Goal: Task Accomplishment & Management: Manage account settings

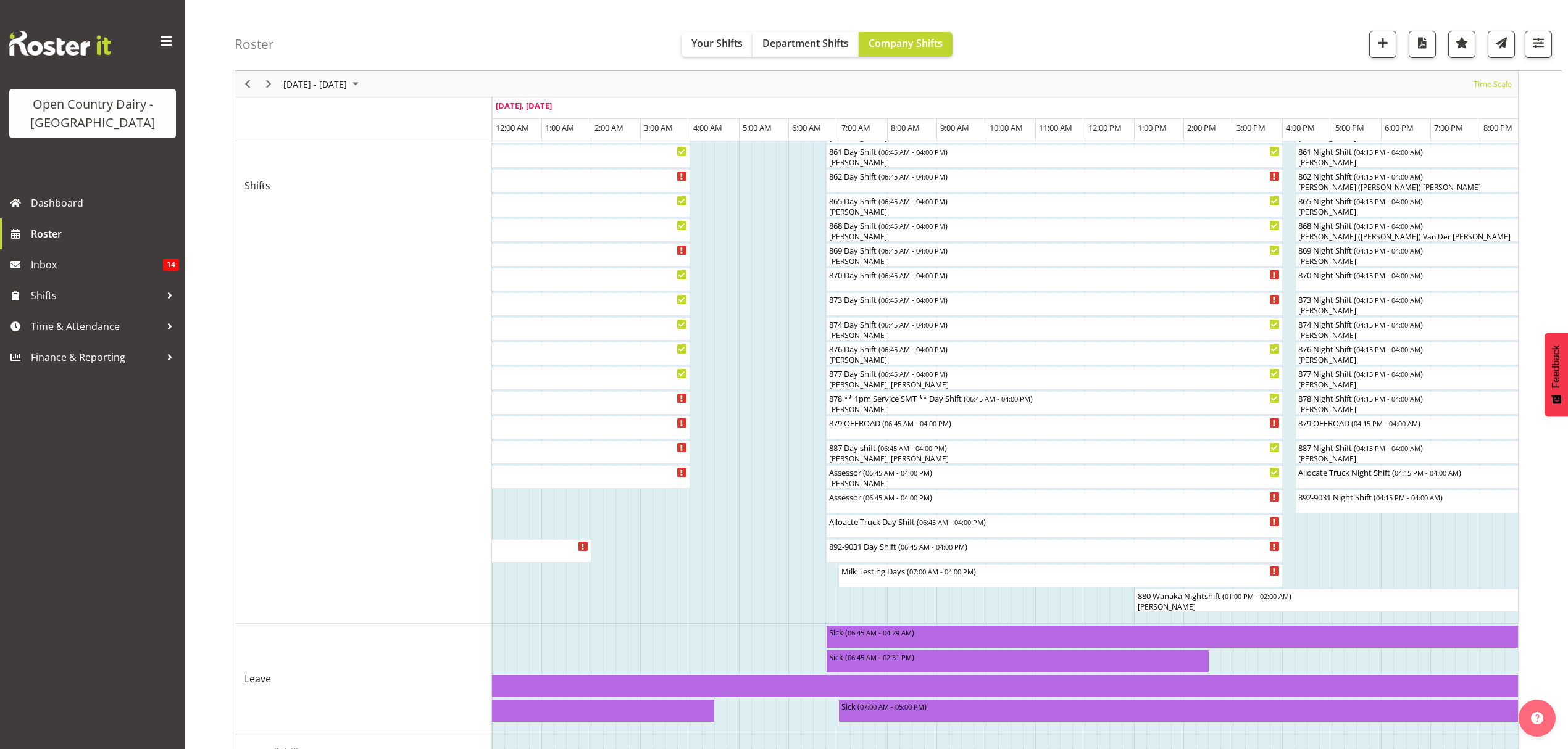
scroll to position [496, 0]
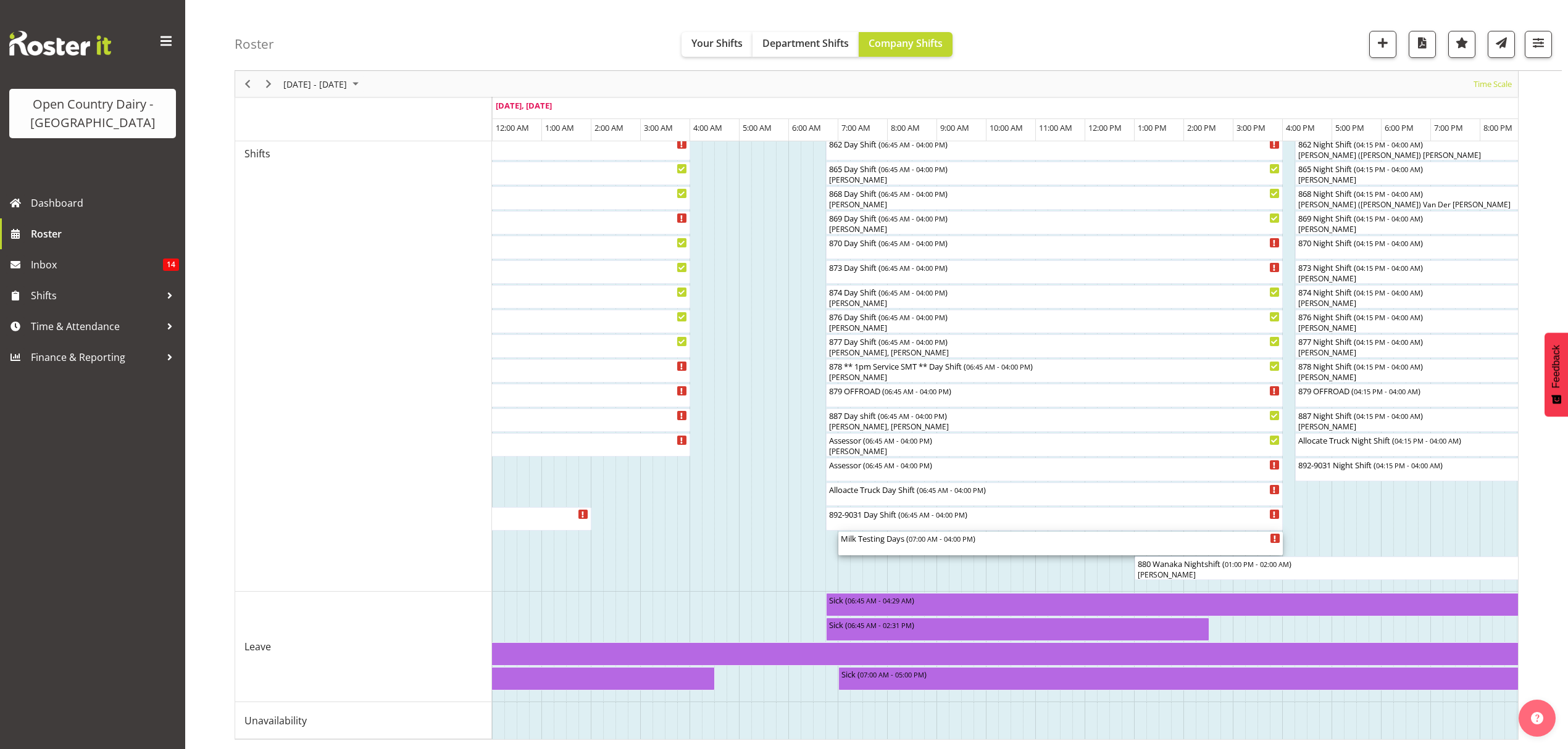
click at [897, 533] on div "Milk Testing Days ( 07:00 AM - 04:00 PM )" at bounding box center [1061, 543] width 440 height 23
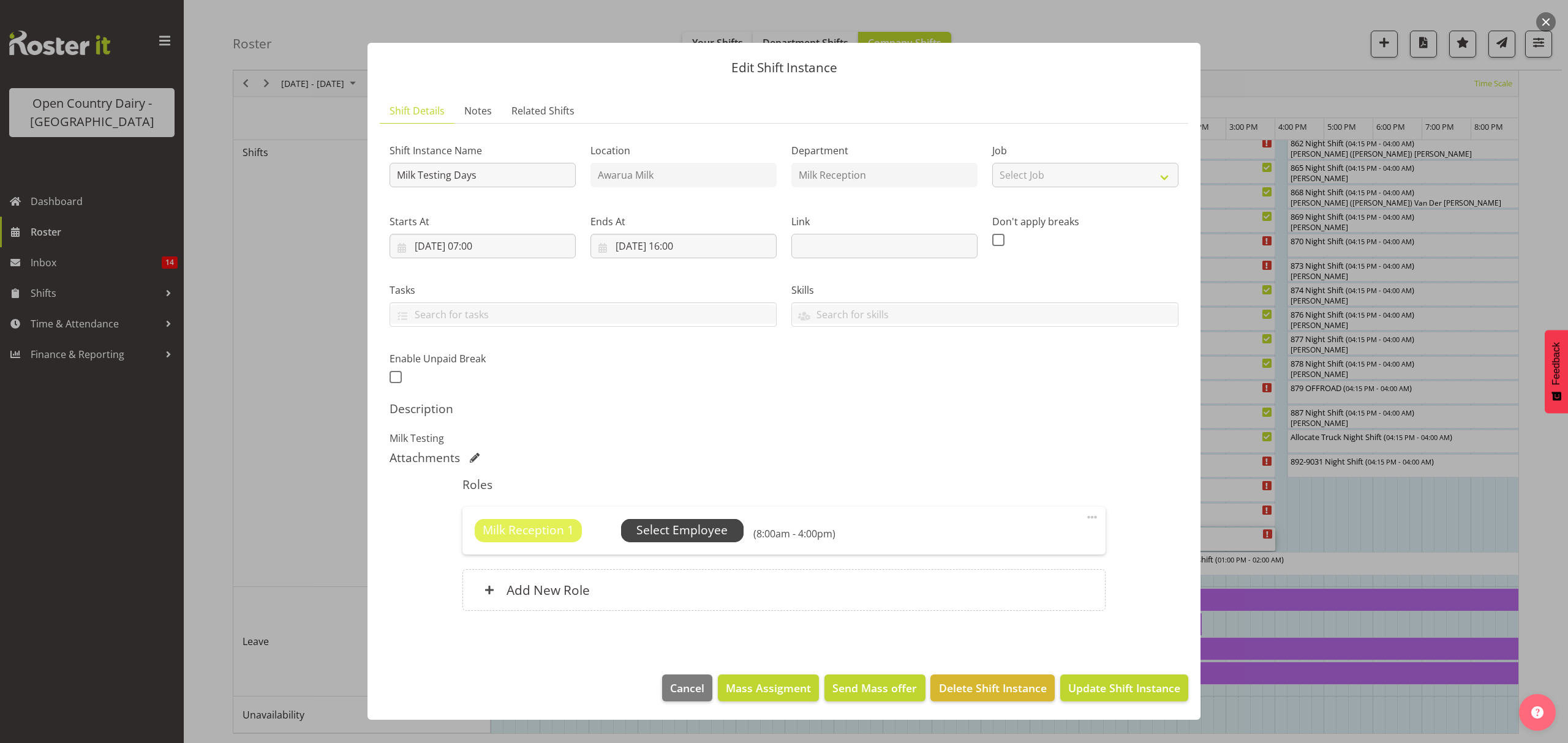
click at [704, 530] on span "Select Employee" at bounding box center [682, 531] width 92 height 18
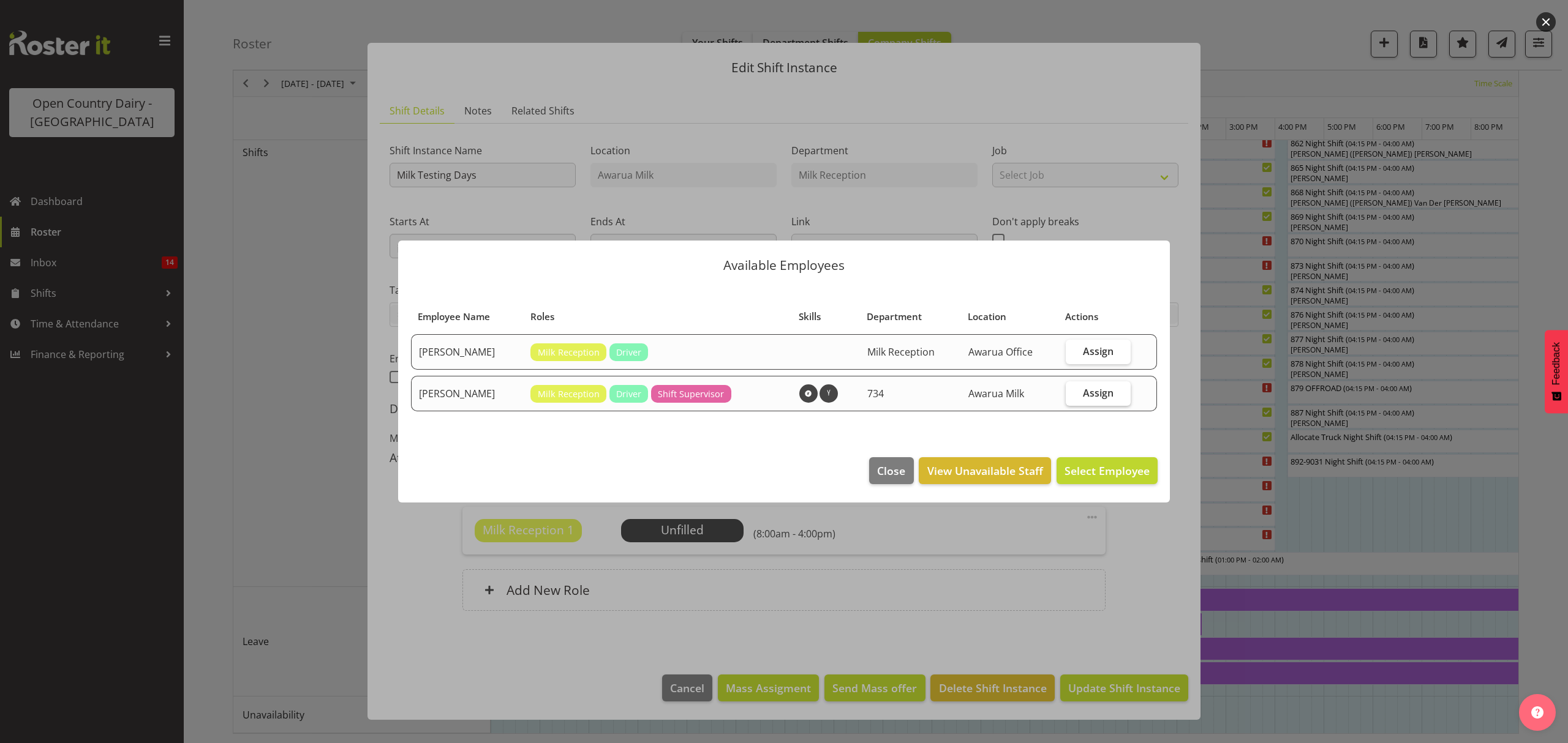
click at [1087, 387] on span "Assign" at bounding box center [1098, 392] width 31 height 12
click at [1074, 388] on input "Assign" at bounding box center [1069, 392] width 8 height 8
click at [1087, 387] on span "Assign" at bounding box center [1098, 392] width 31 height 12
click at [1074, 388] on input "Assign" at bounding box center [1069, 392] width 8 height 8
click at [1104, 394] on span "Assign" at bounding box center [1098, 392] width 31 height 12
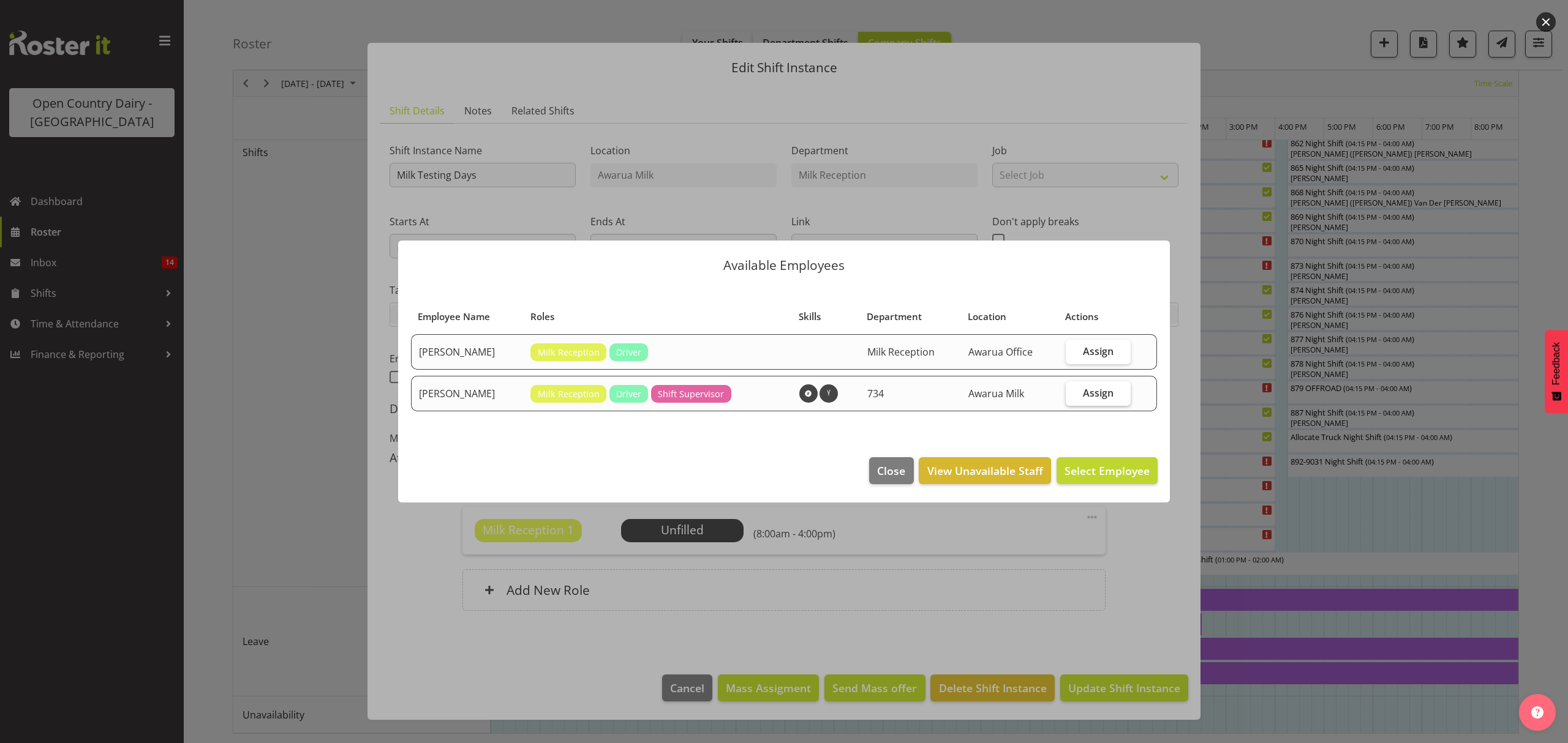
click at [1074, 394] on input "Assign" at bounding box center [1069, 392] width 8 height 8
checkbox input "true"
click at [1110, 471] on span "Assign [PERSON_NAME]" at bounding box center [1087, 470] width 124 height 15
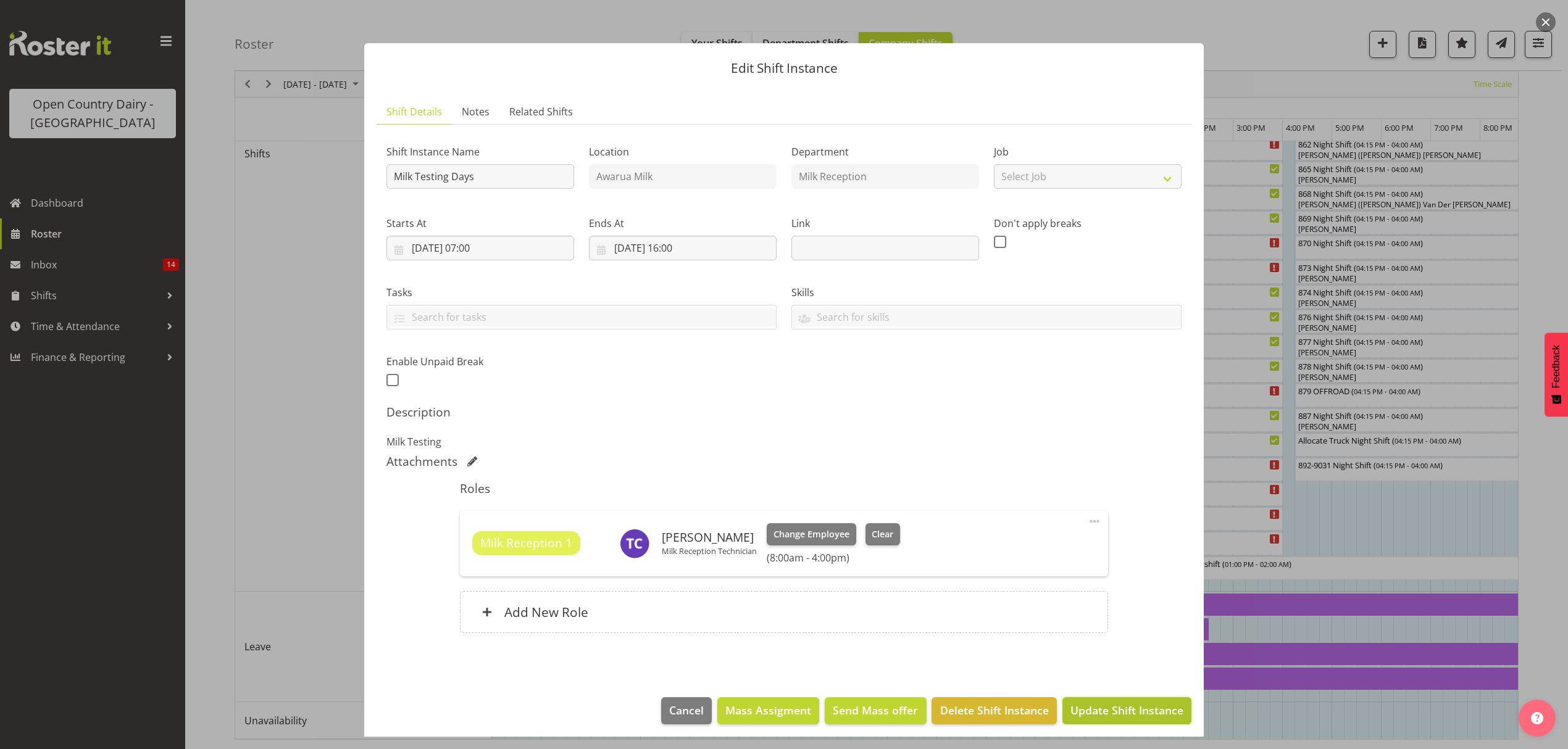
click at [1136, 718] on span "Update Shift Instance" at bounding box center [1127, 710] width 113 height 16
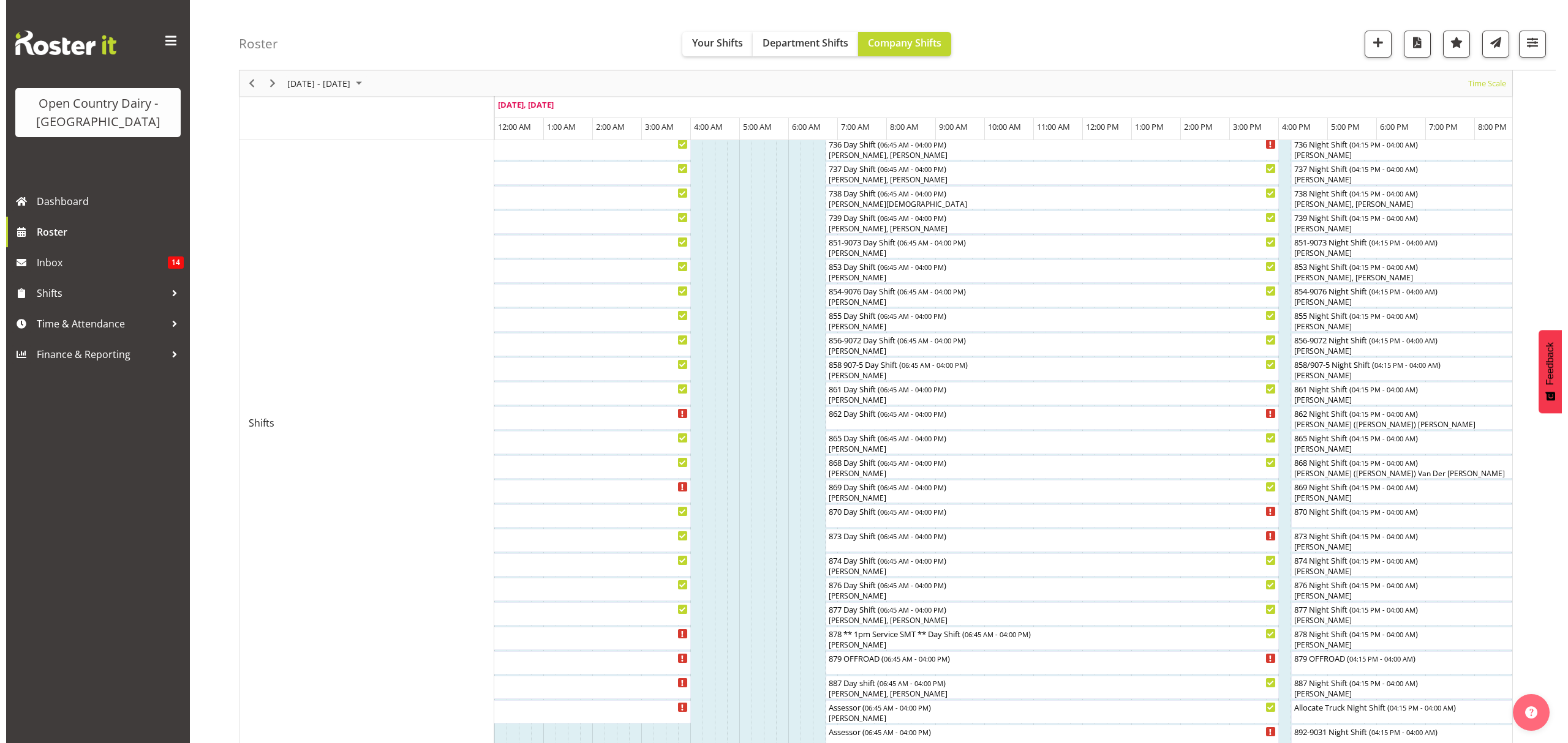
scroll to position [163, 0]
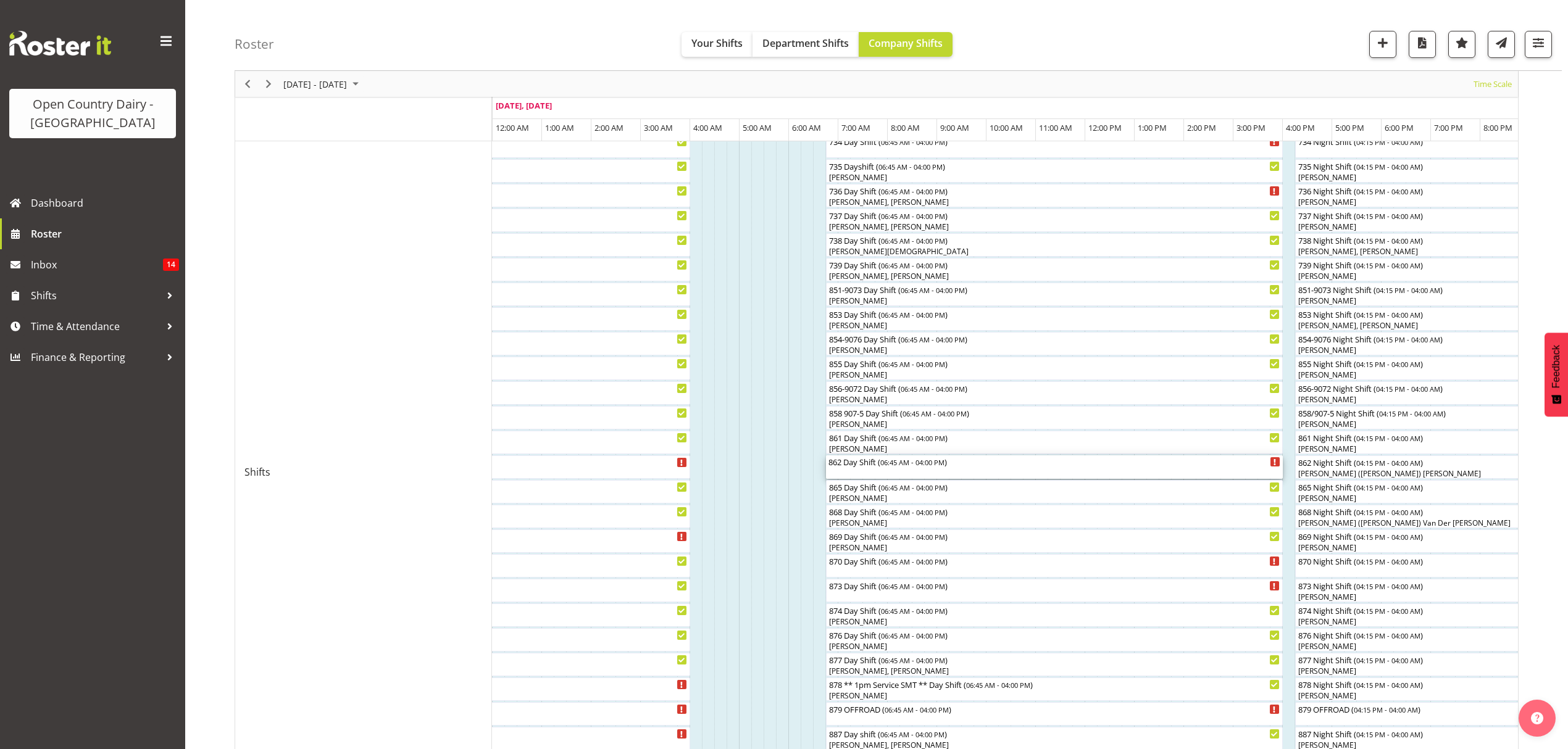
click at [860, 472] on div "862 Day Shift ( 06:45 AM - 04:00 PM )" at bounding box center [1055, 467] width 452 height 23
click at [0, 0] on div at bounding box center [0, 0] width 0 height 0
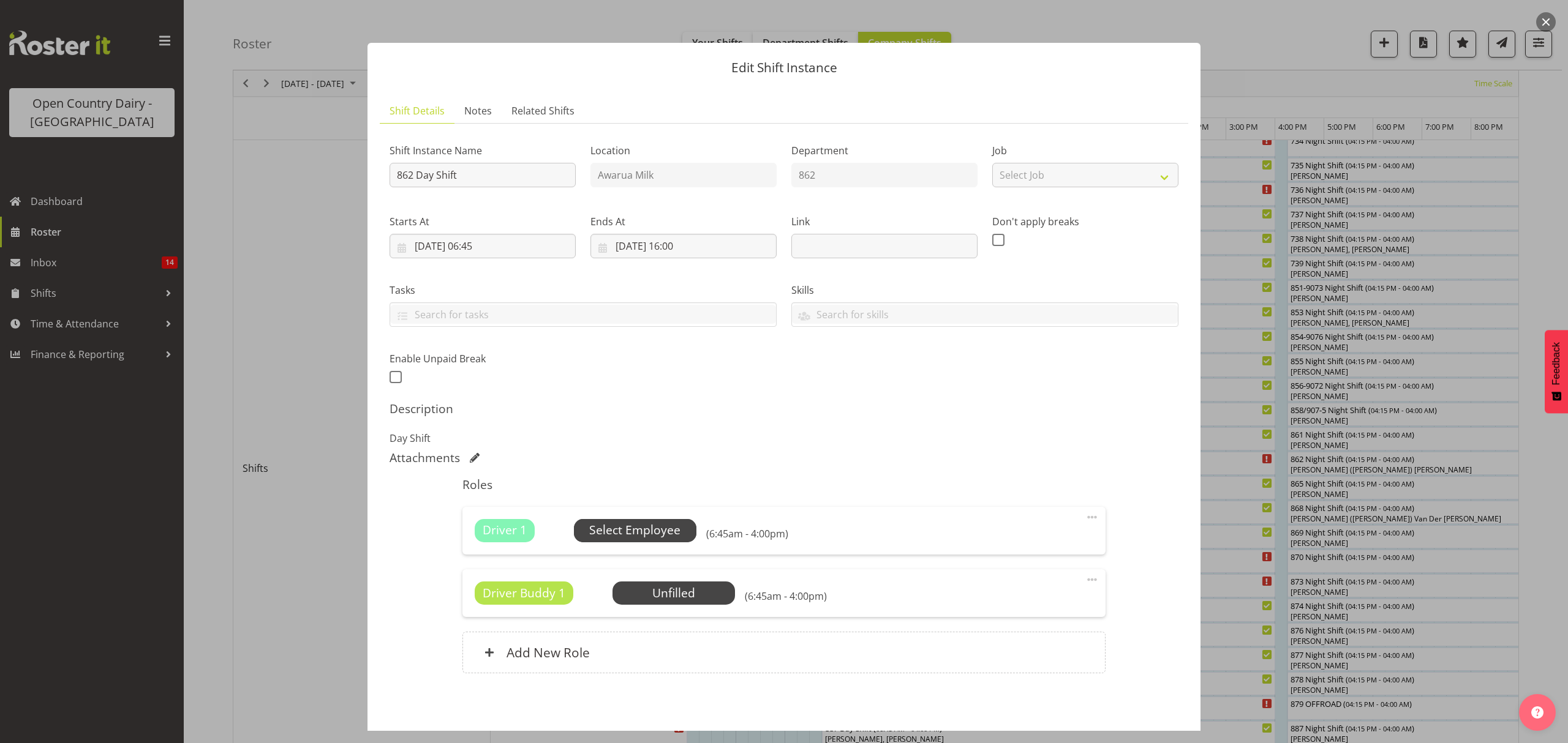
click at [595, 525] on span "Select Employee" at bounding box center [634, 531] width 92 height 18
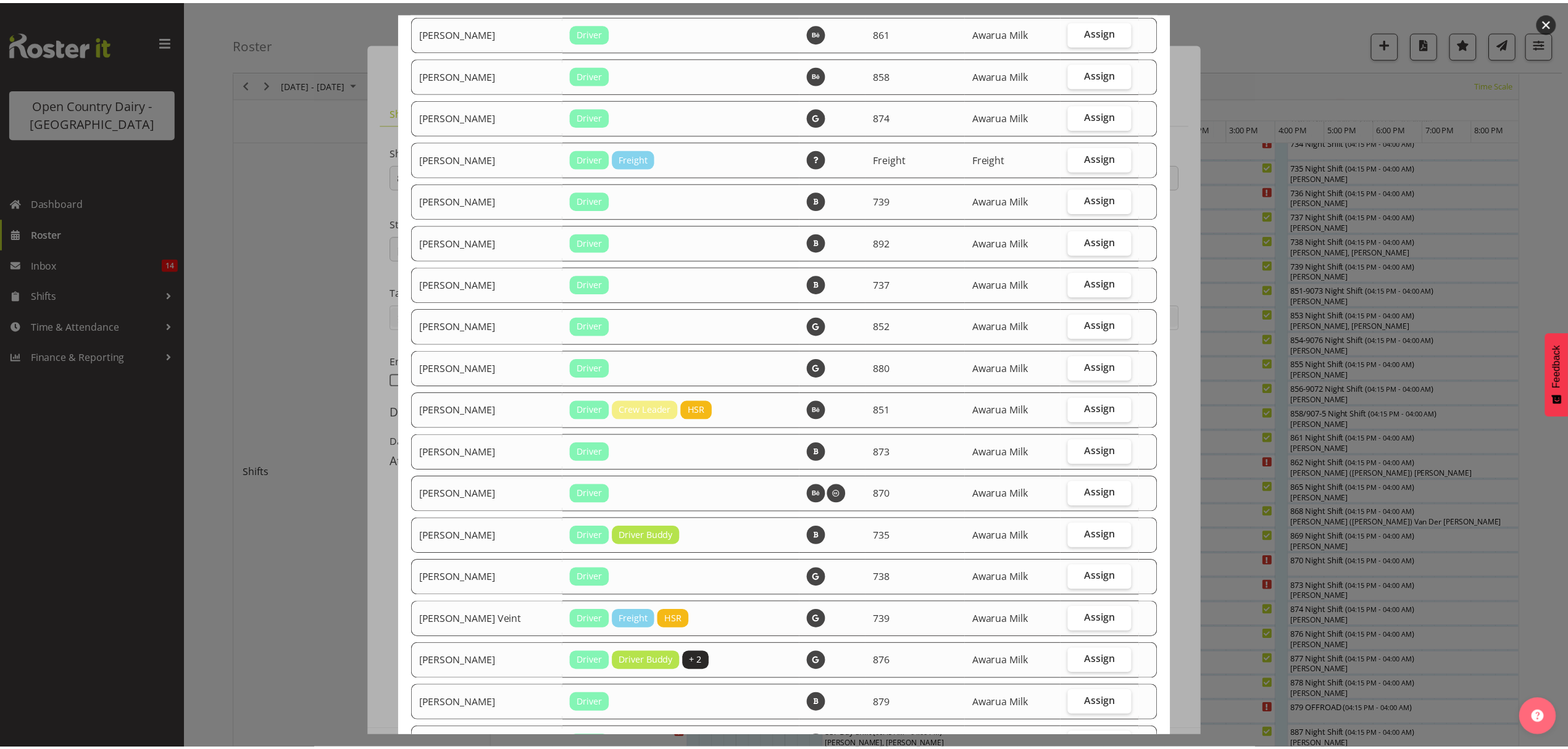
scroll to position [1380, 0]
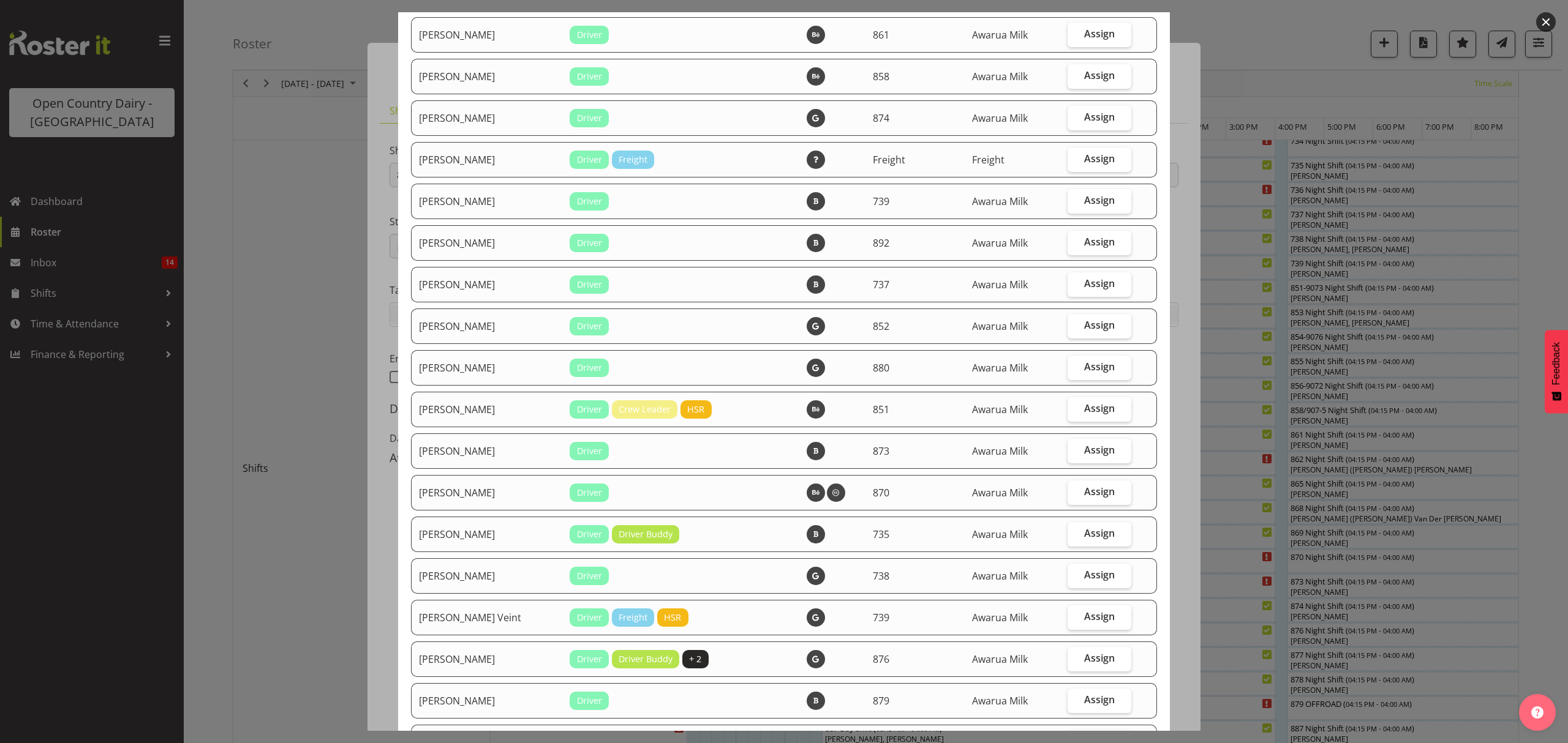
click at [1220, 356] on div at bounding box center [784, 371] width 1568 height 743
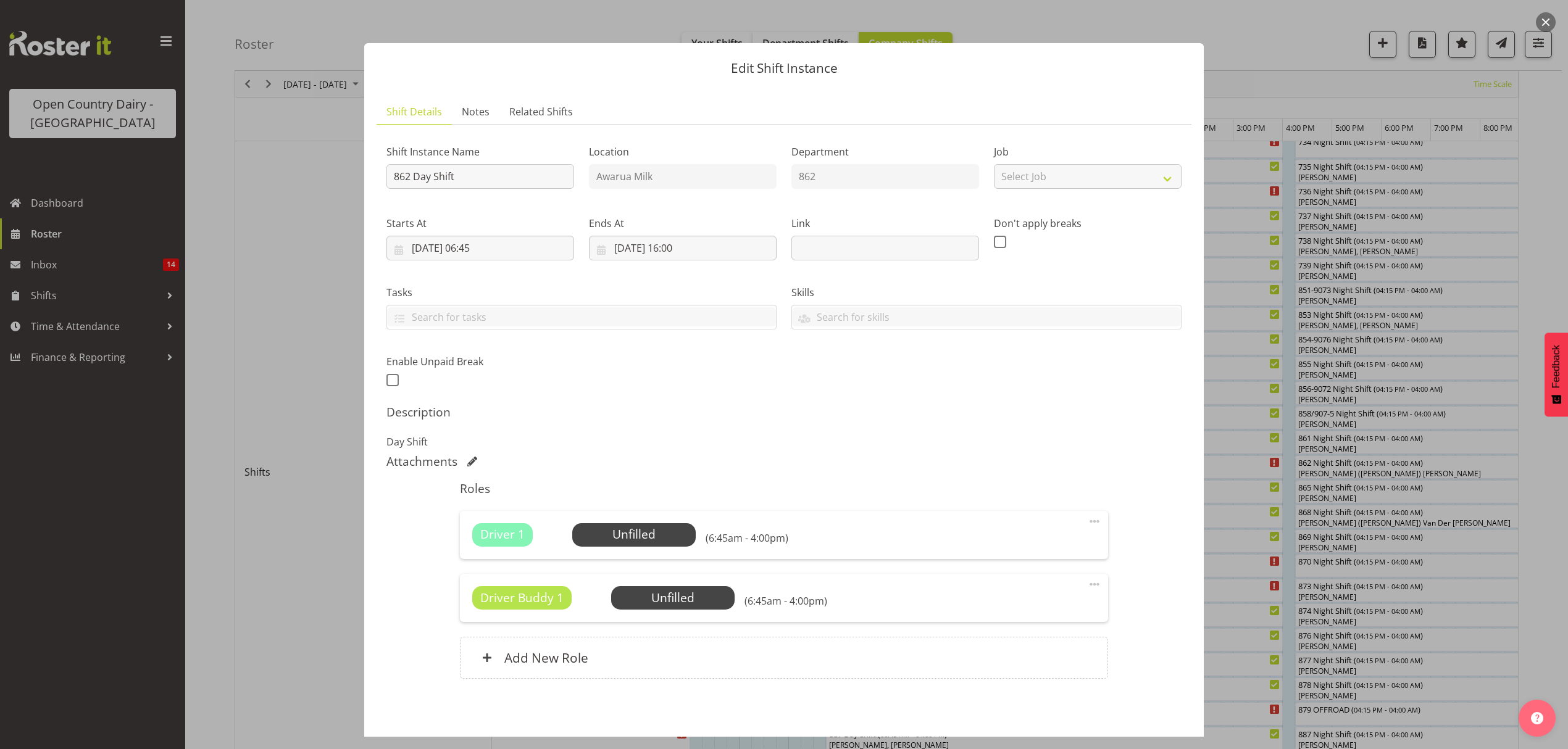
click at [1235, 348] on div at bounding box center [784, 374] width 1568 height 749
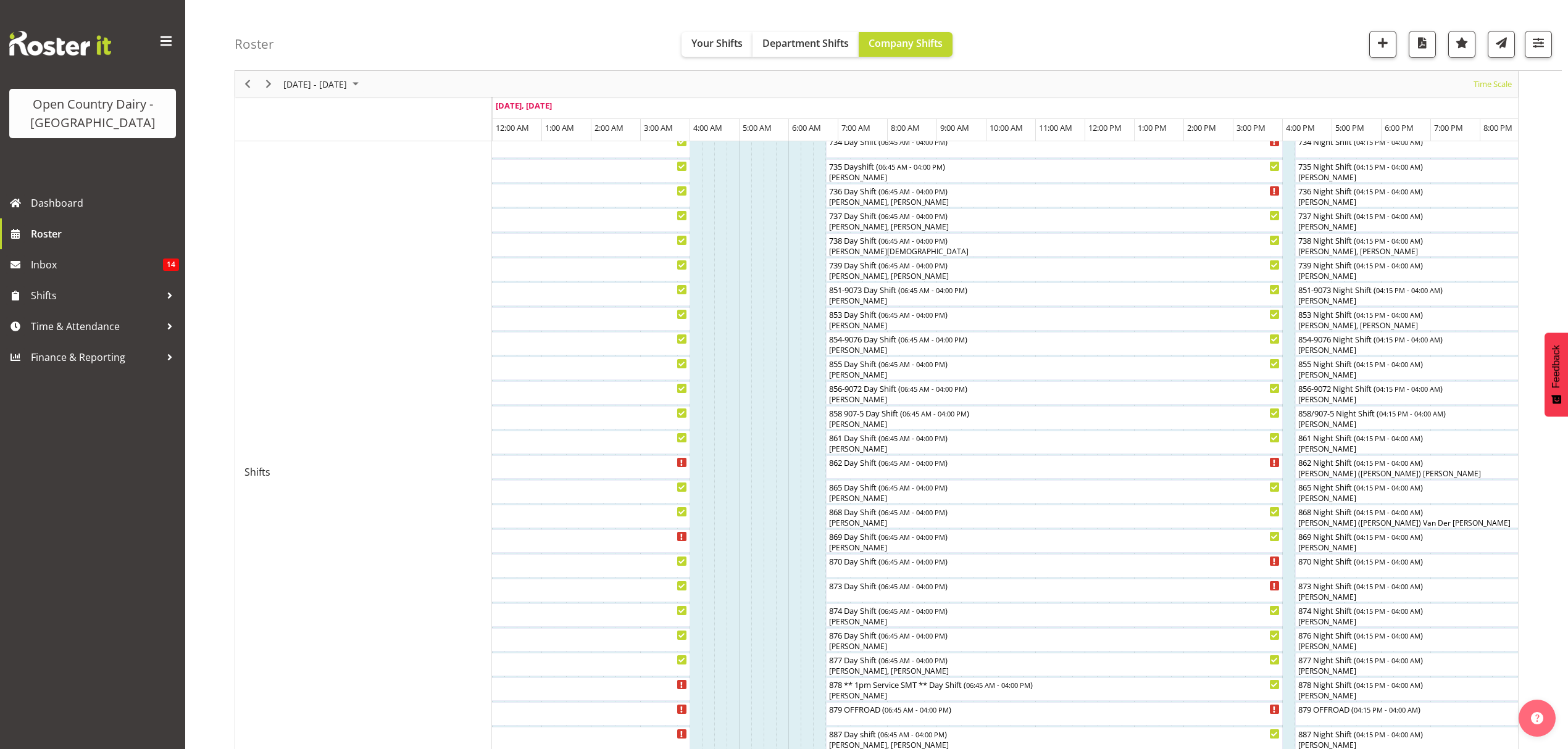
click at [1235, 348] on div at bounding box center [784, 374] width 1568 height 749
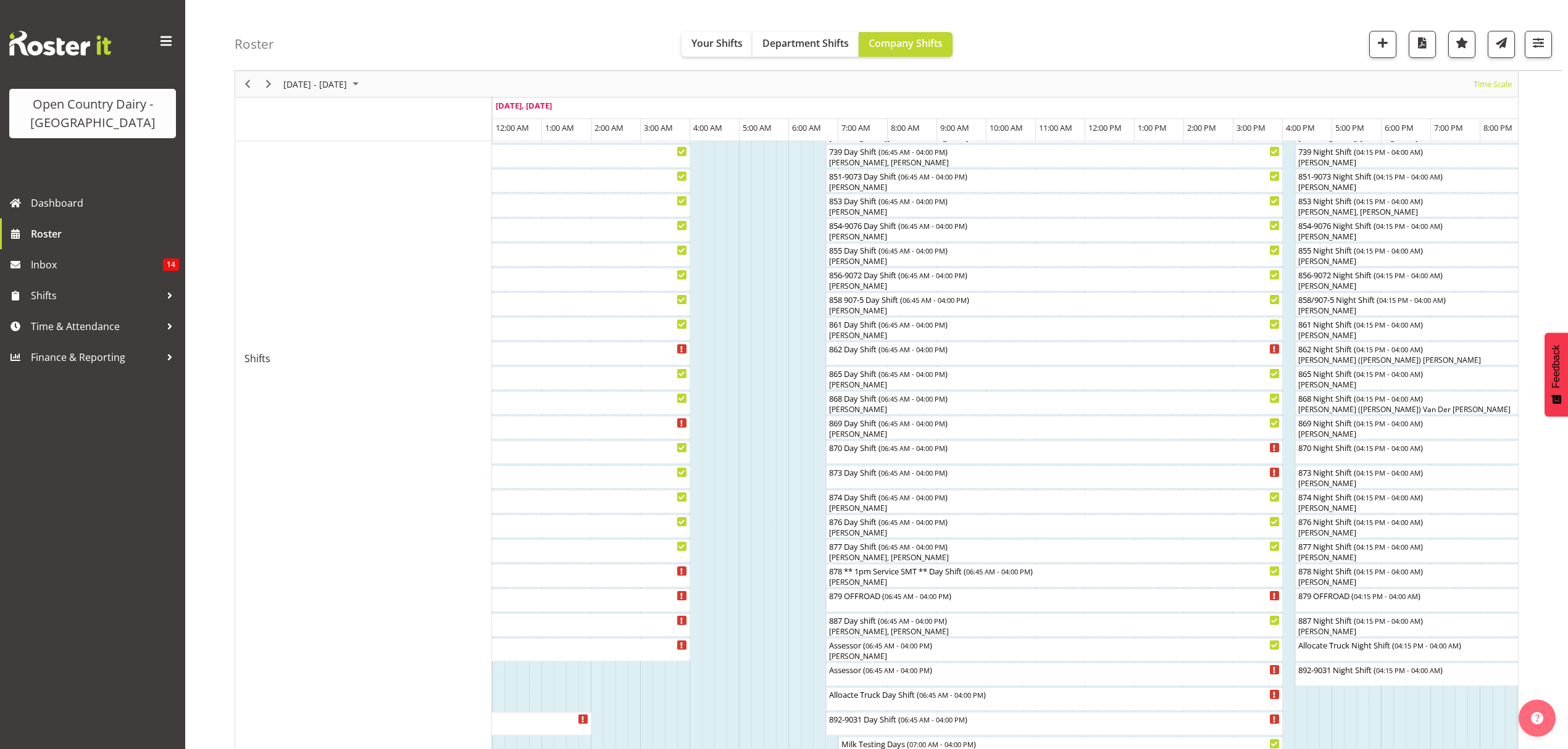
scroll to position [494, 0]
